Goal: Use online tool/utility: Utilize a website feature to perform a specific function

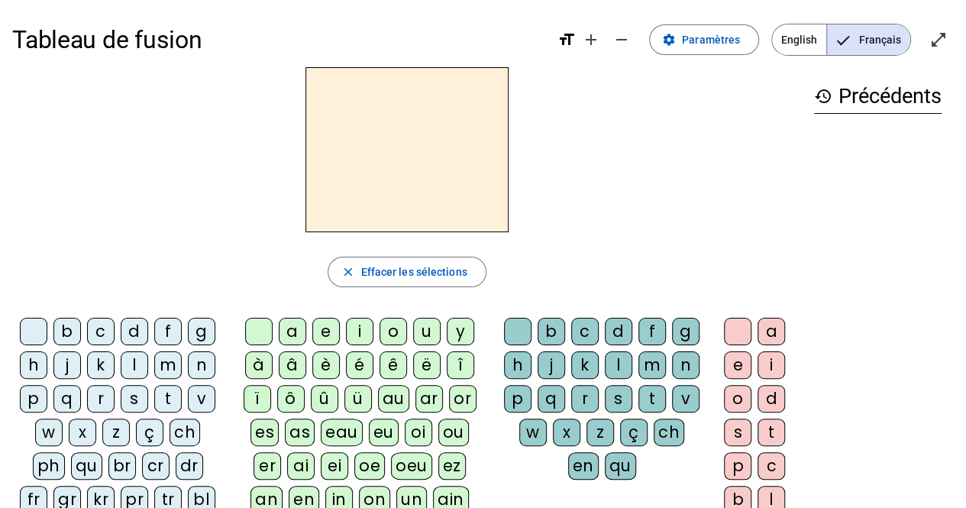
scroll to position [34, 0]
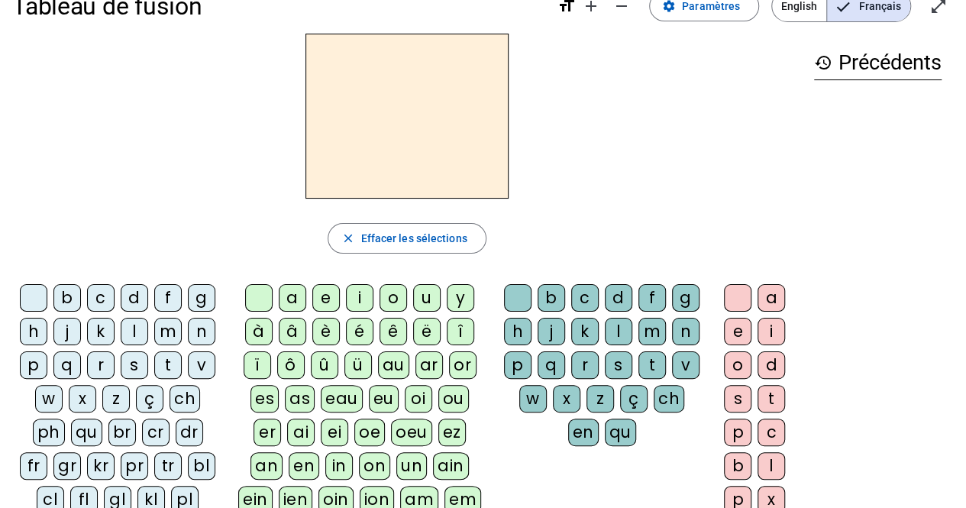
click at [162, 363] on div "t" at bounding box center [167, 364] width 27 height 27
click at [287, 299] on div "a" at bounding box center [292, 297] width 27 height 27
click at [583, 295] on div "c" at bounding box center [584, 297] width 27 height 27
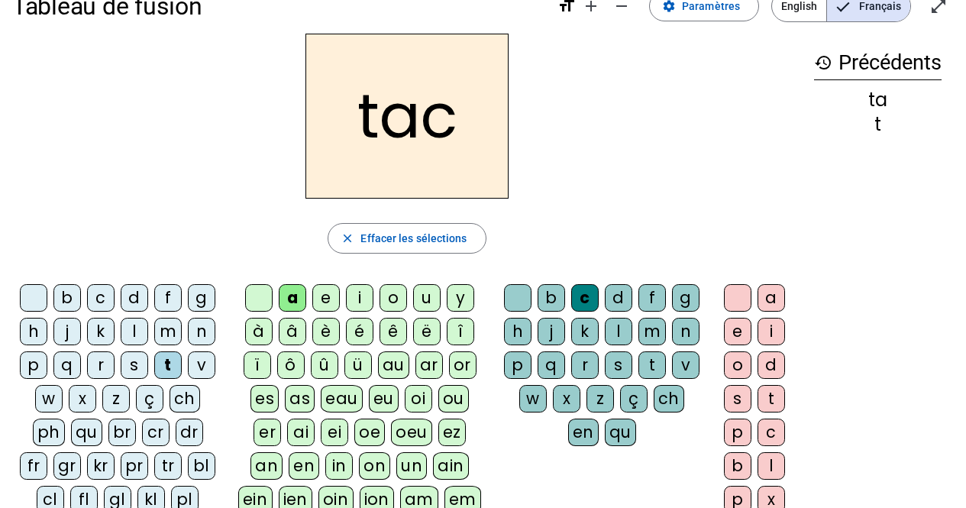
click at [575, 91] on div "tac" at bounding box center [406, 116] width 789 height 165
click at [513, 297] on div at bounding box center [517, 297] width 27 height 27
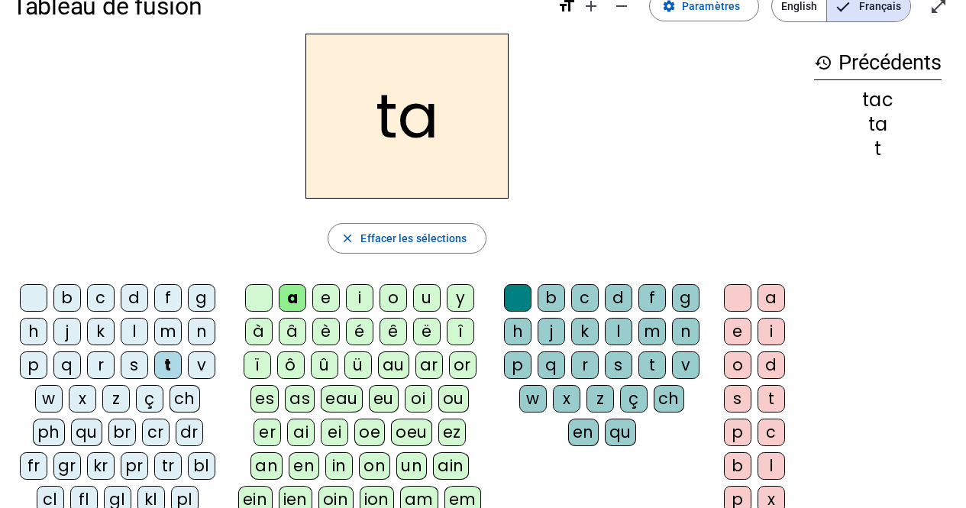
click at [324, 295] on div "e" at bounding box center [325, 297] width 27 height 27
click at [60, 331] on div "j" at bounding box center [66, 331] width 27 height 27
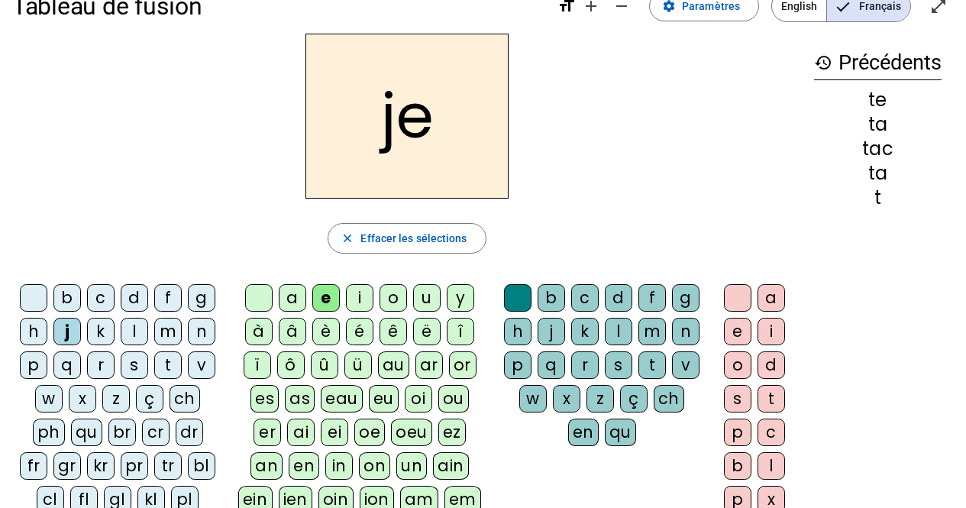
click at [142, 292] on div "d" at bounding box center [134, 297] width 27 height 27
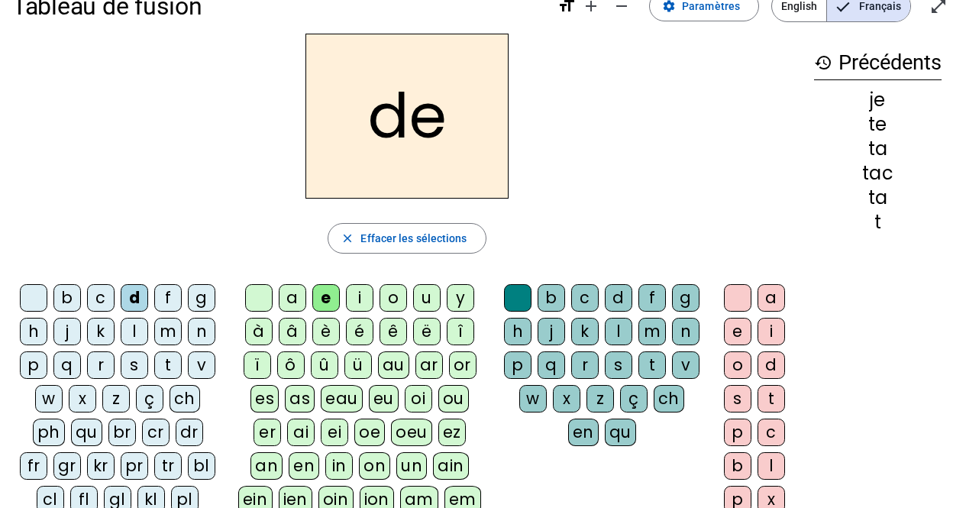
click at [165, 332] on div "m" at bounding box center [167, 331] width 27 height 27
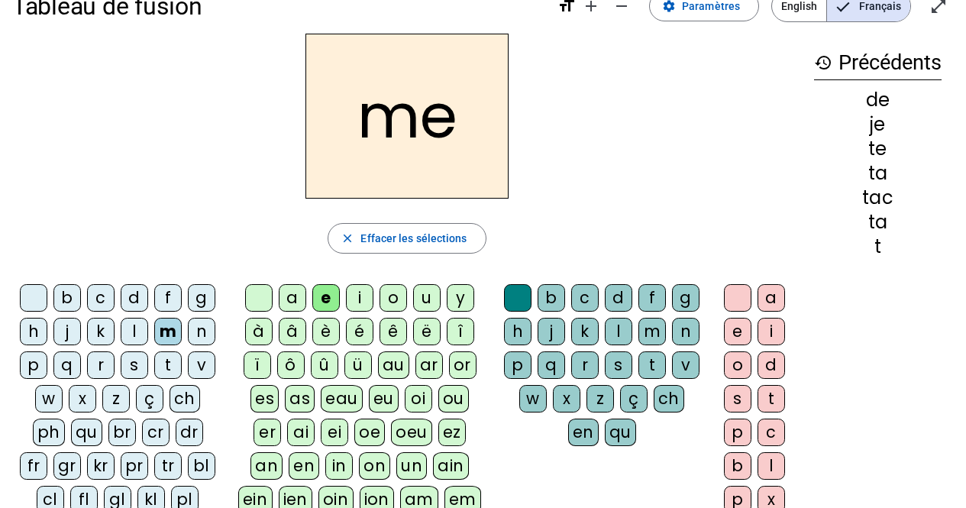
click at [292, 298] on div "a" at bounding box center [292, 297] width 27 height 27
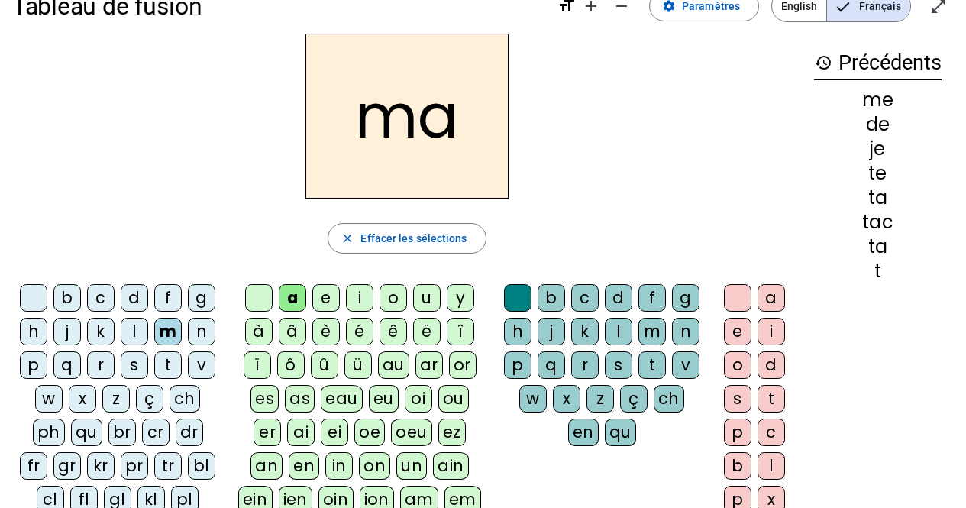
click at [122, 335] on div "l" at bounding box center [134, 331] width 27 height 27
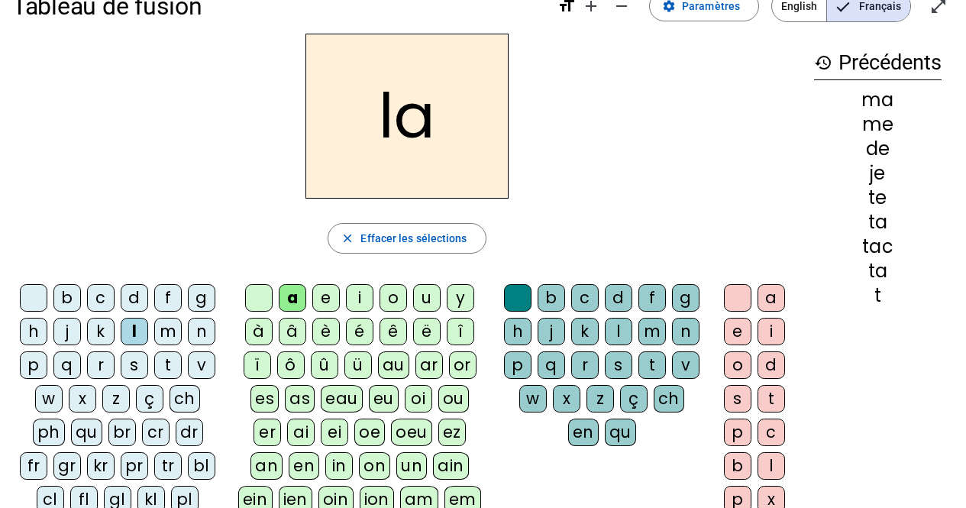
click at [586, 294] on div "c" at bounding box center [584, 297] width 27 height 27
